Goal: Entertainment & Leisure: Browse casually

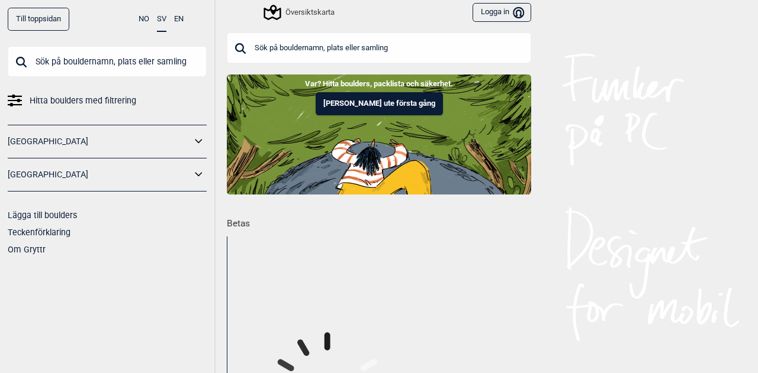
scroll to position [178, 0]
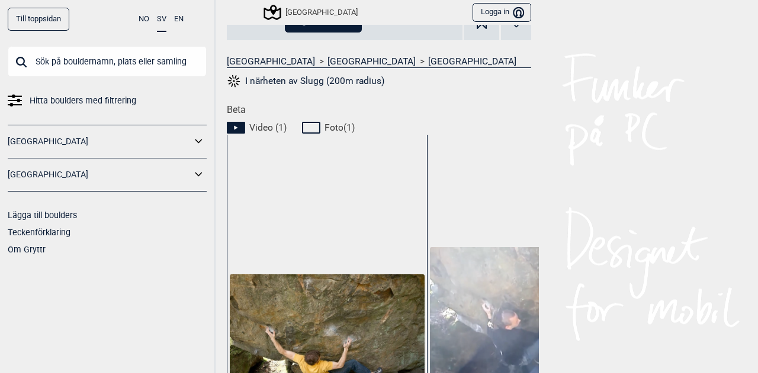
click at [288, 207] on div "Okänd - i maj 2011. Climbingpics" at bounding box center [327, 277] width 200 height 285
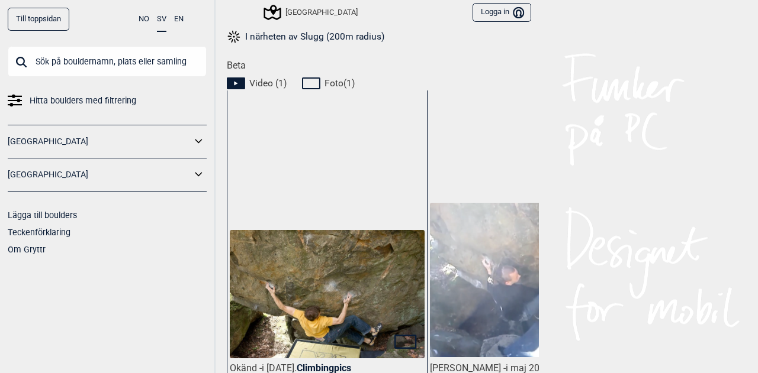
scroll to position [592, 0]
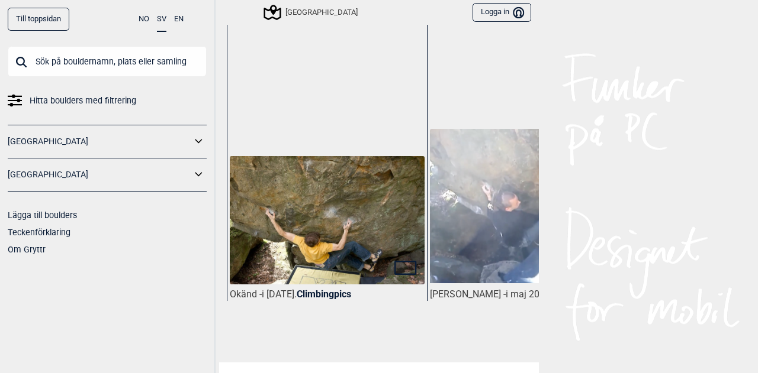
click at [314, 211] on img at bounding box center [327, 221] width 195 height 130
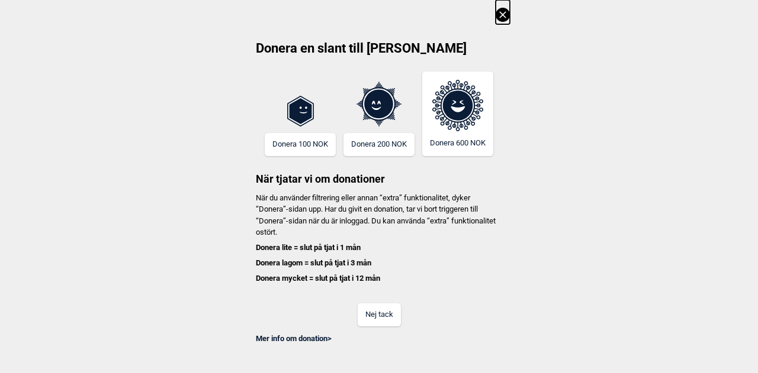
click at [524, 0] on div "Donera en slant till Gryttr Donera 100 NOK Donera 200 NOK Donera 600 NOK När tj…" at bounding box center [379, 172] width 758 height 344
click at [505, 4] on button at bounding box center [502, 12] width 14 height 24
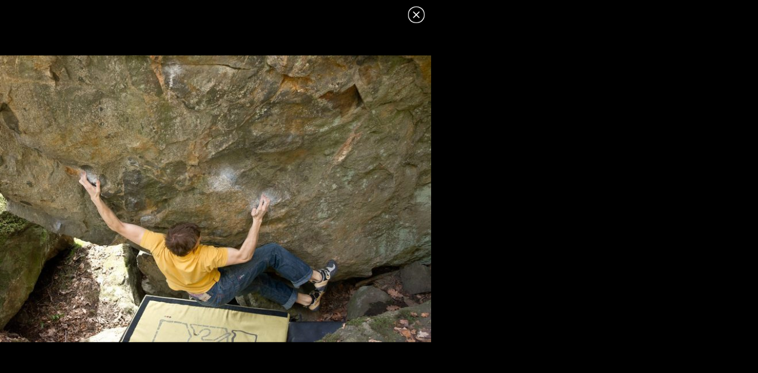
click at [166, 244] on img at bounding box center [215, 198] width 431 height 287
click at [415, 7] on header at bounding box center [215, 11] width 431 height 22
click at [415, 11] on icon at bounding box center [416, 15] width 14 height 14
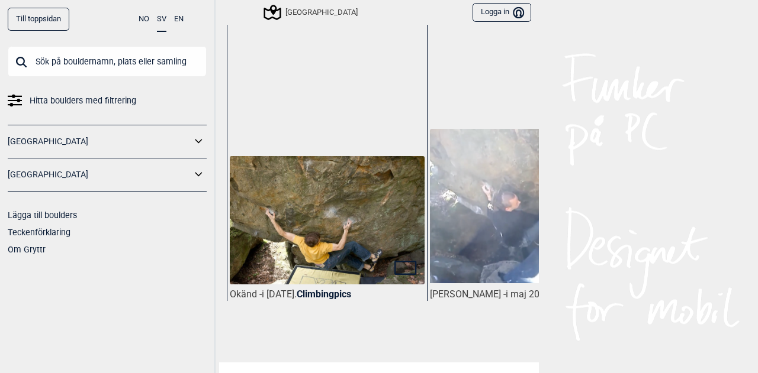
drag, startPoint x: 420, startPoint y: 350, endPoint x: 434, endPoint y: 350, distance: 14.2
click at [434, 350] on span at bounding box center [379, 354] width 320 height 15
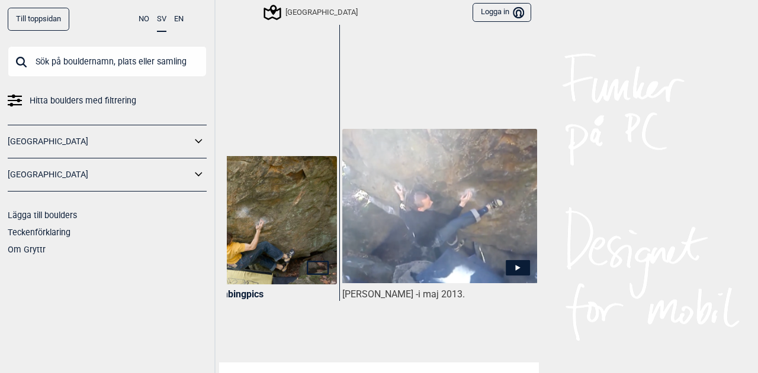
click at [512, 250] on img at bounding box center [439, 206] width 195 height 154
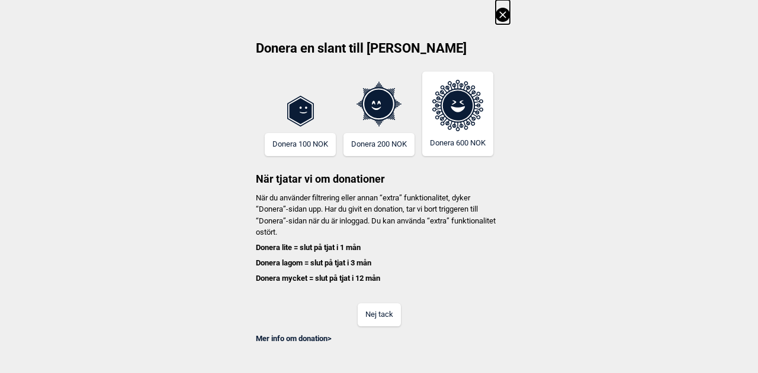
click at [512, 9] on div "Donera en slant till Gryttr Donera 100 NOK Donera 200 NOK Donera 600 NOK När tj…" at bounding box center [379, 172] width 758 height 344
click at [494, 17] on div "Donera en slant till Gryttr Donera 100 NOK Donera 200 NOK Donera 600 NOK När tj…" at bounding box center [379, 172] width 758 height 344
click at [501, 15] on icon at bounding box center [502, 15] width 14 height 14
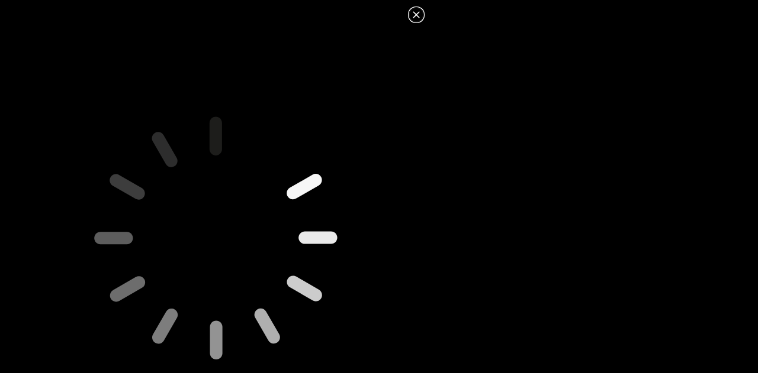
drag, startPoint x: 234, startPoint y: 176, endPoint x: 512, endPoint y: 151, distance: 278.7
click at [511, 151] on dialog at bounding box center [379, 186] width 758 height 373
